Goal: Communication & Community: Participate in discussion

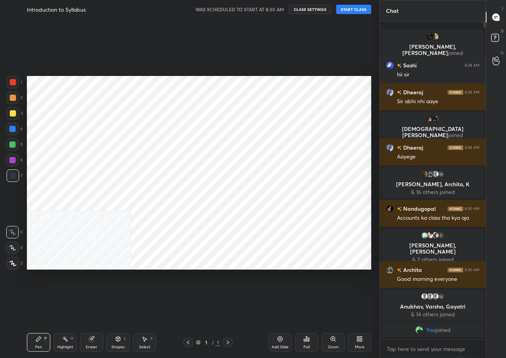
scroll to position [38621, 38581]
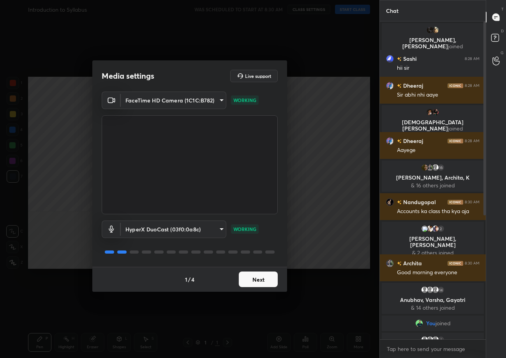
click at [262, 277] on button "Next" at bounding box center [258, 279] width 39 height 16
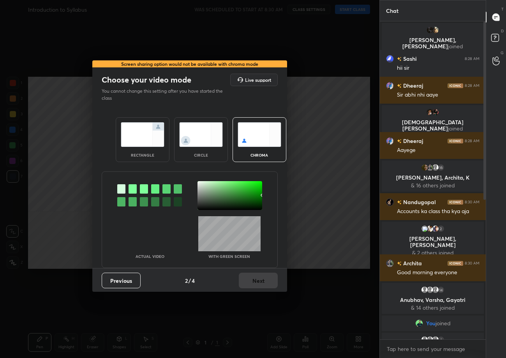
click at [147, 127] on img at bounding box center [143, 134] width 44 height 25
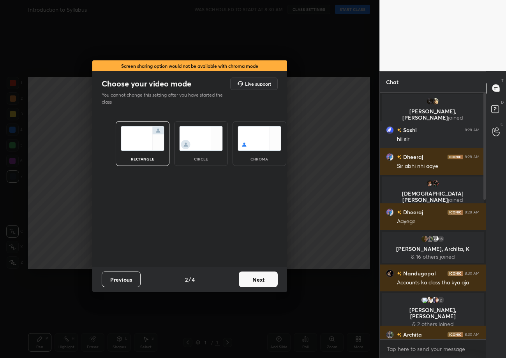
click at [262, 281] on button "Next" at bounding box center [258, 279] width 39 height 16
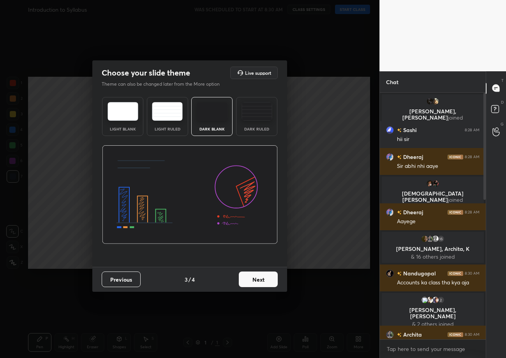
click at [119, 118] on img at bounding box center [122, 111] width 31 height 19
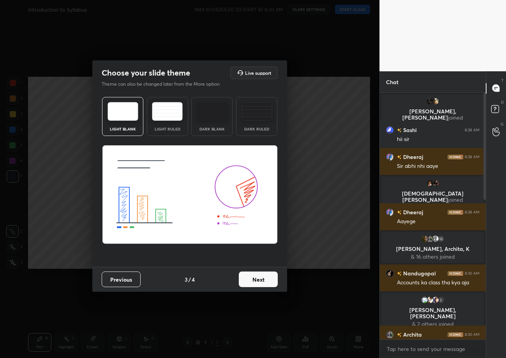
click at [263, 282] on button "Next" at bounding box center [258, 279] width 39 height 16
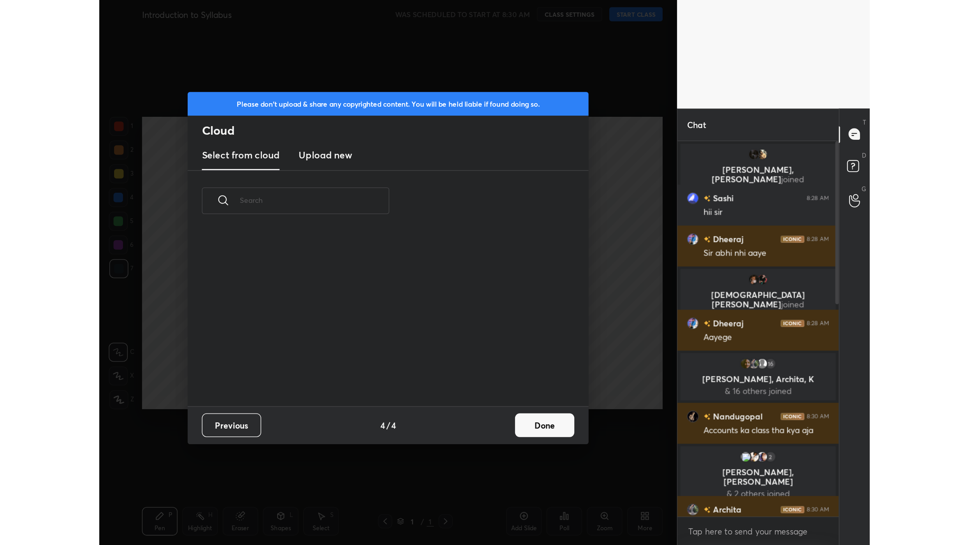
scroll to position [115, 250]
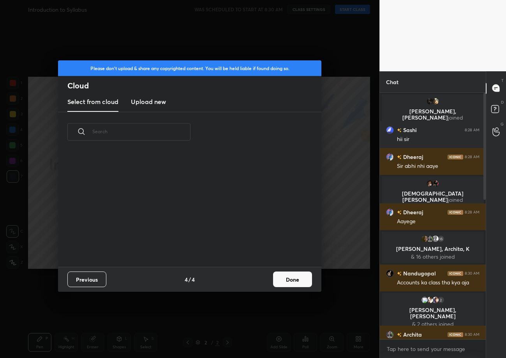
click at [155, 105] on h3 "Upload new" at bounding box center [148, 101] width 35 height 9
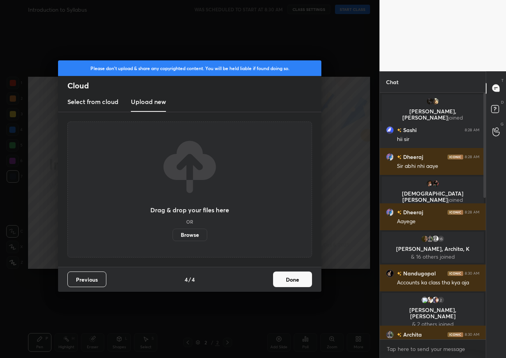
click at [195, 236] on label "Browse" at bounding box center [189, 235] width 35 height 12
click at [172, 236] on input "Browse" at bounding box center [172, 235] width 0 height 12
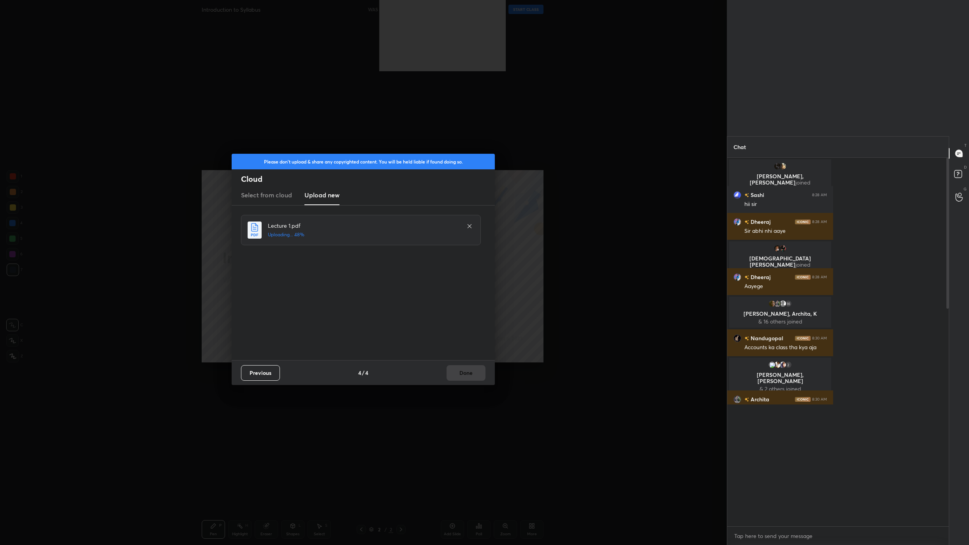
scroll to position [495, 695]
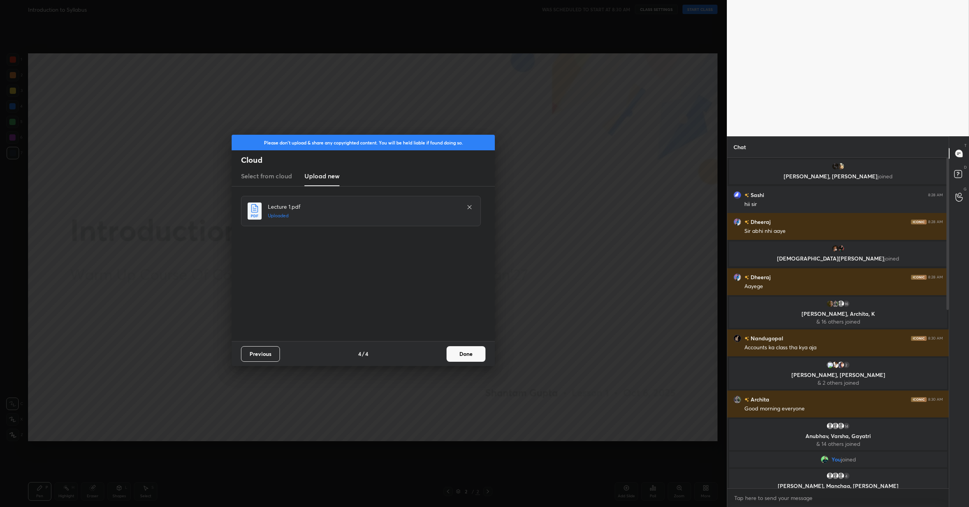
click at [464, 356] on button "Done" at bounding box center [466, 354] width 39 height 16
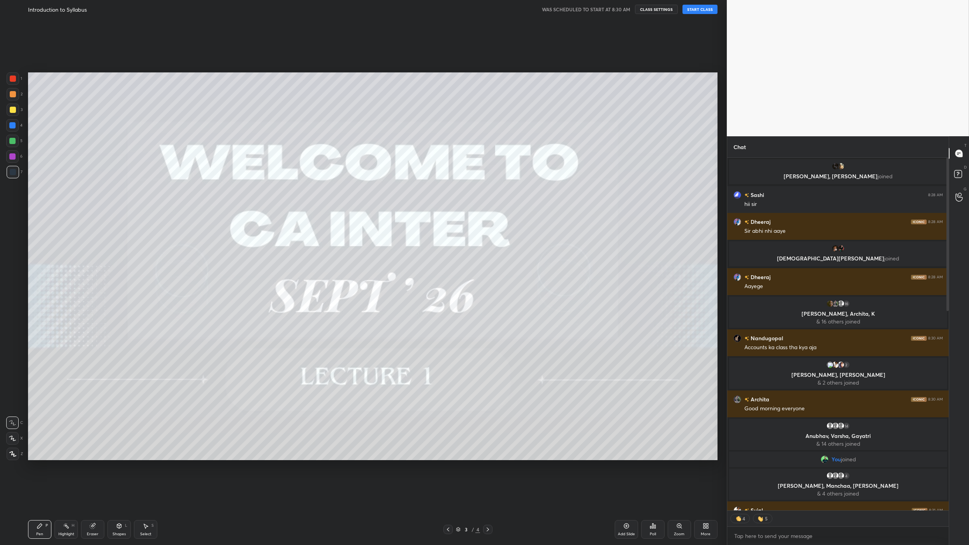
click at [505, 13] on button "START CLASS" at bounding box center [699, 9] width 35 height 9
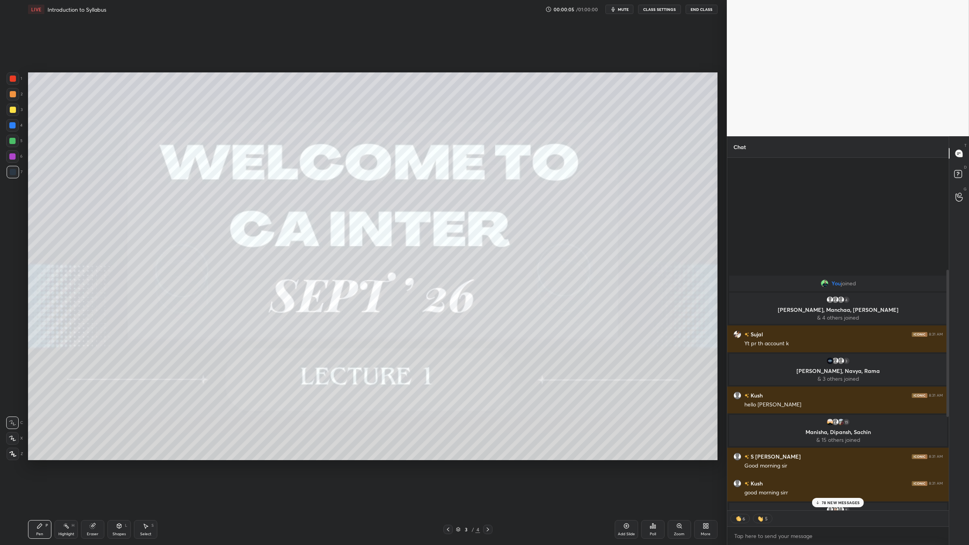
scroll to position [707, 0]
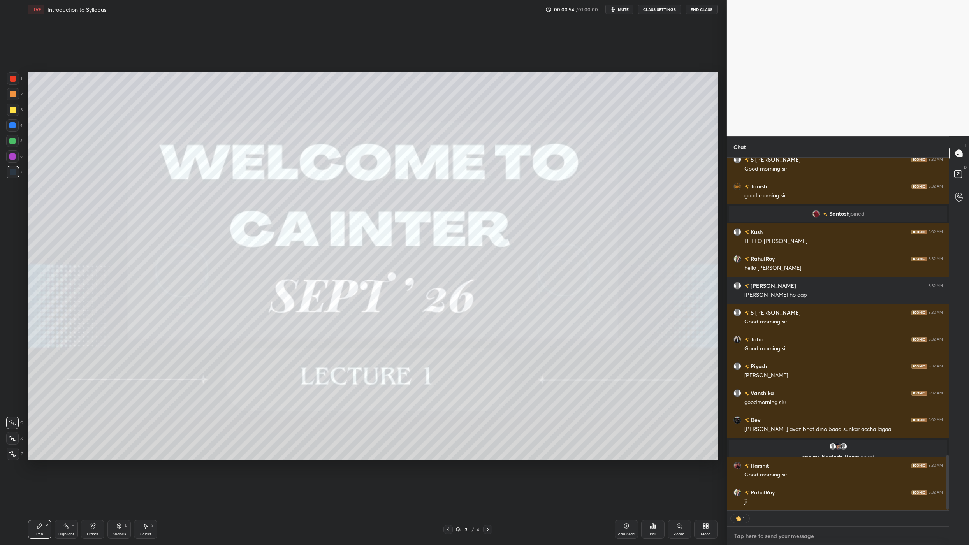
type textarea "x"
click at [505, 357] on textarea at bounding box center [837, 536] width 209 height 12
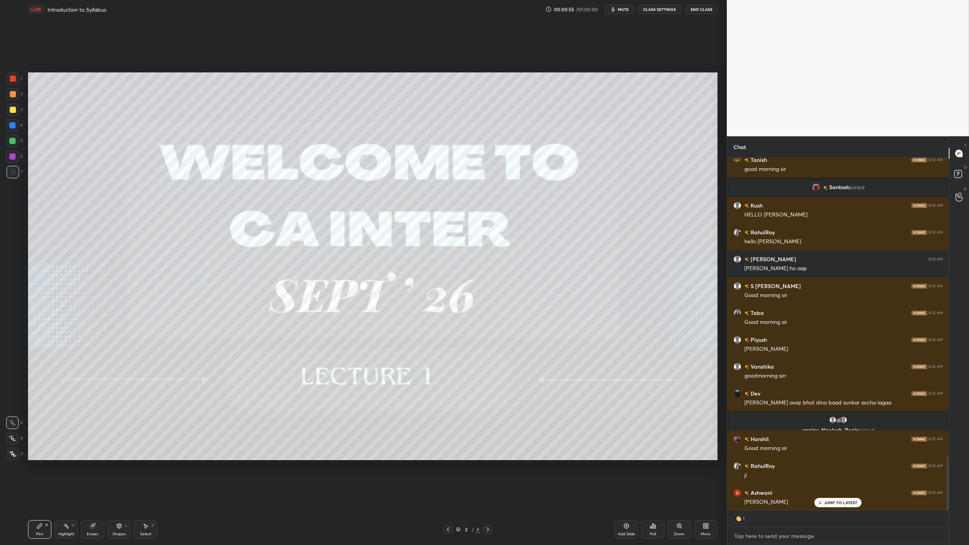
paste textarea "[URL][DOMAIN_NAME]"
type textarea "[URL][DOMAIN_NAME]"
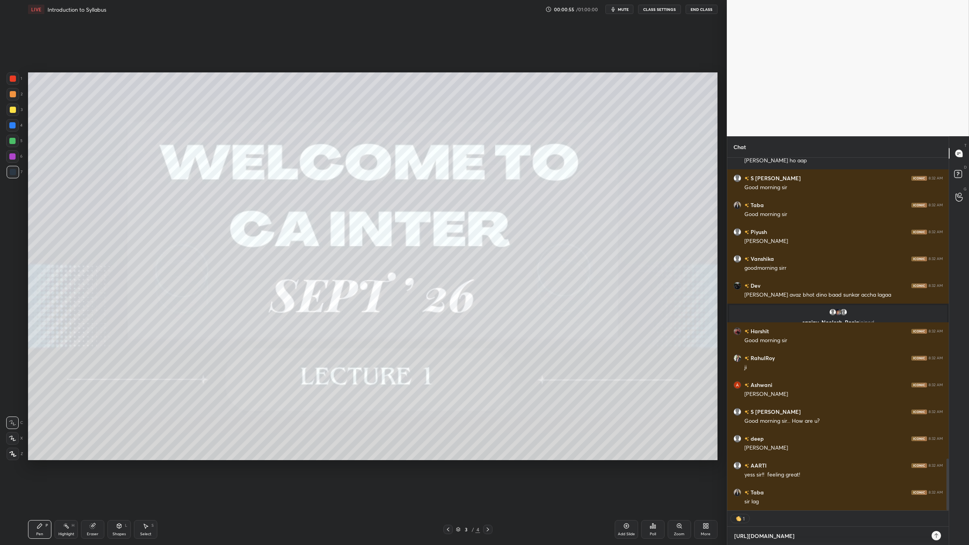
type textarea "x"
type textarea "[URL][DOMAIN_NAME]"
type textarea "x"
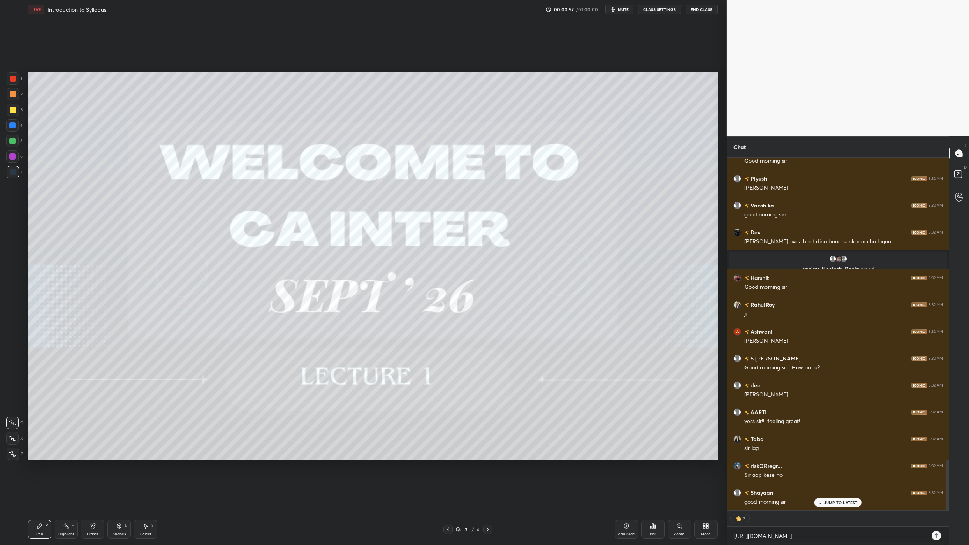
click at [505, 357] on icon at bounding box center [936, 536] width 6 height 6
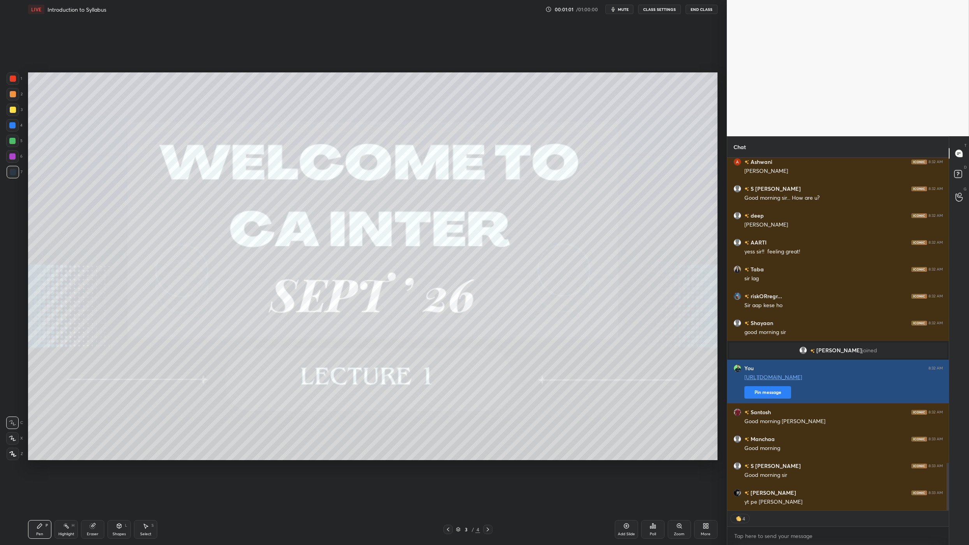
click at [505, 357] on button "Pin message" at bounding box center [767, 392] width 47 height 12
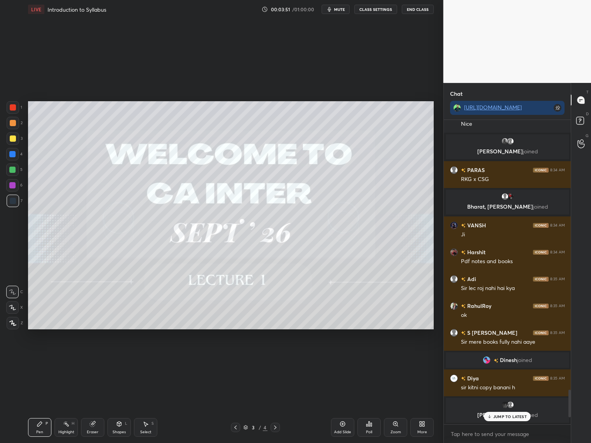
scroll to position [320, 125]
drag, startPoint x: 11, startPoint y: 141, endPoint x: 19, endPoint y: 133, distance: 12.1
click at [11, 141] on div at bounding box center [13, 138] width 6 height 6
click at [505, 357] on div "1 2 3 4 5 6 7 C X Z C X Z E E Erase all H H LIVE Introduction to Syllabus 00:04…" at bounding box center [295, 221] width 591 height 443
click at [505, 357] on p "9 NEW MESSAGES" at bounding box center [510, 416] width 36 height 5
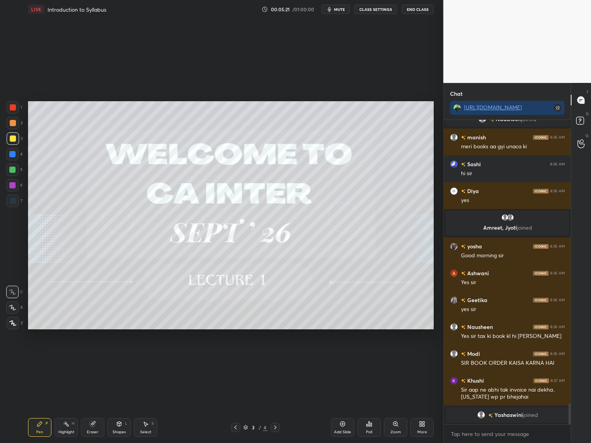
scroll to position [4091, 0]
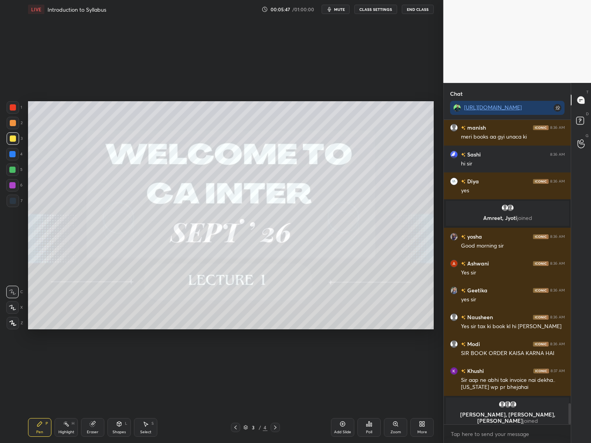
click at [349, 357] on div "Add Slide" at bounding box center [342, 427] width 23 height 19
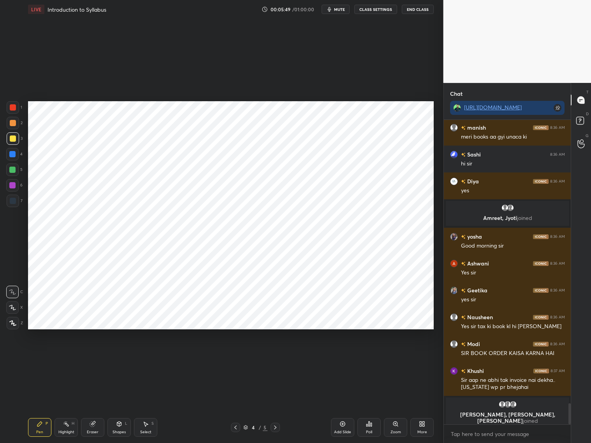
click at [13, 203] on div at bounding box center [13, 201] width 12 height 12
click at [15, 324] on icon at bounding box center [12, 322] width 7 height 5
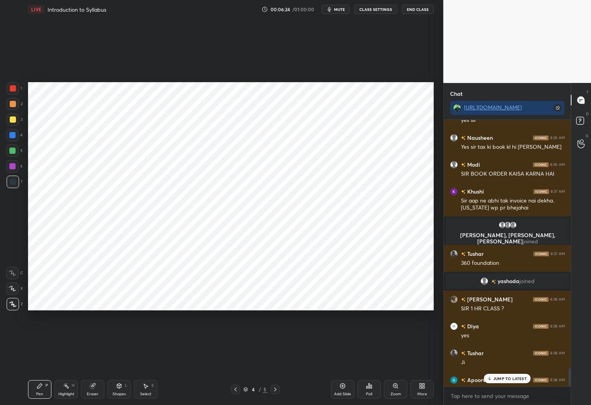
scroll to position [2, 2]
type textarea "x"
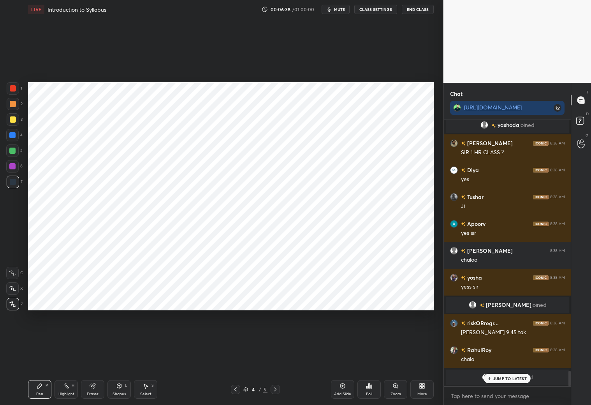
scroll to position [4320, 0]
